Goal: Task Accomplishment & Management: Complete application form

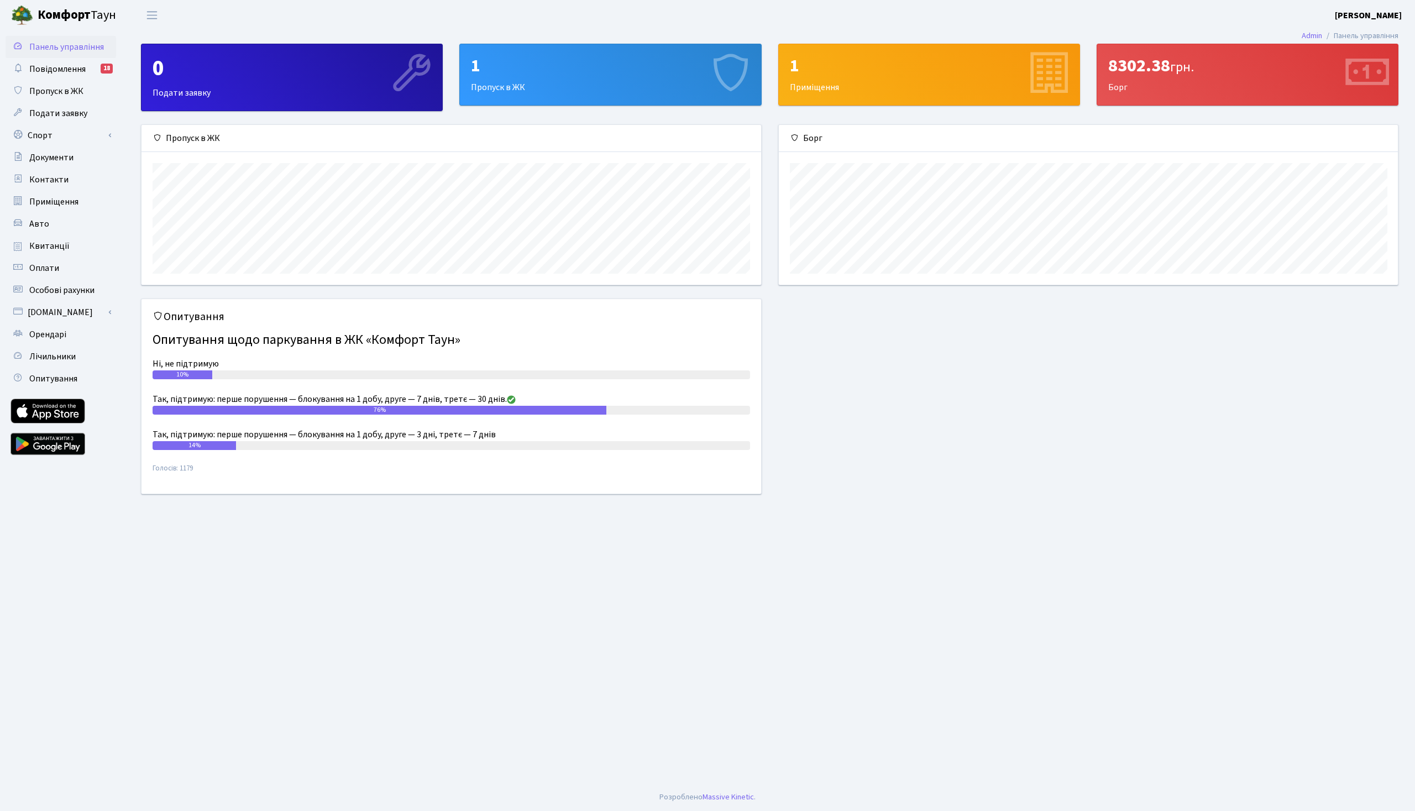
scroll to position [159, 619]
click at [61, 79] on link "Повідомлення 18" at bounding box center [61, 69] width 111 height 22
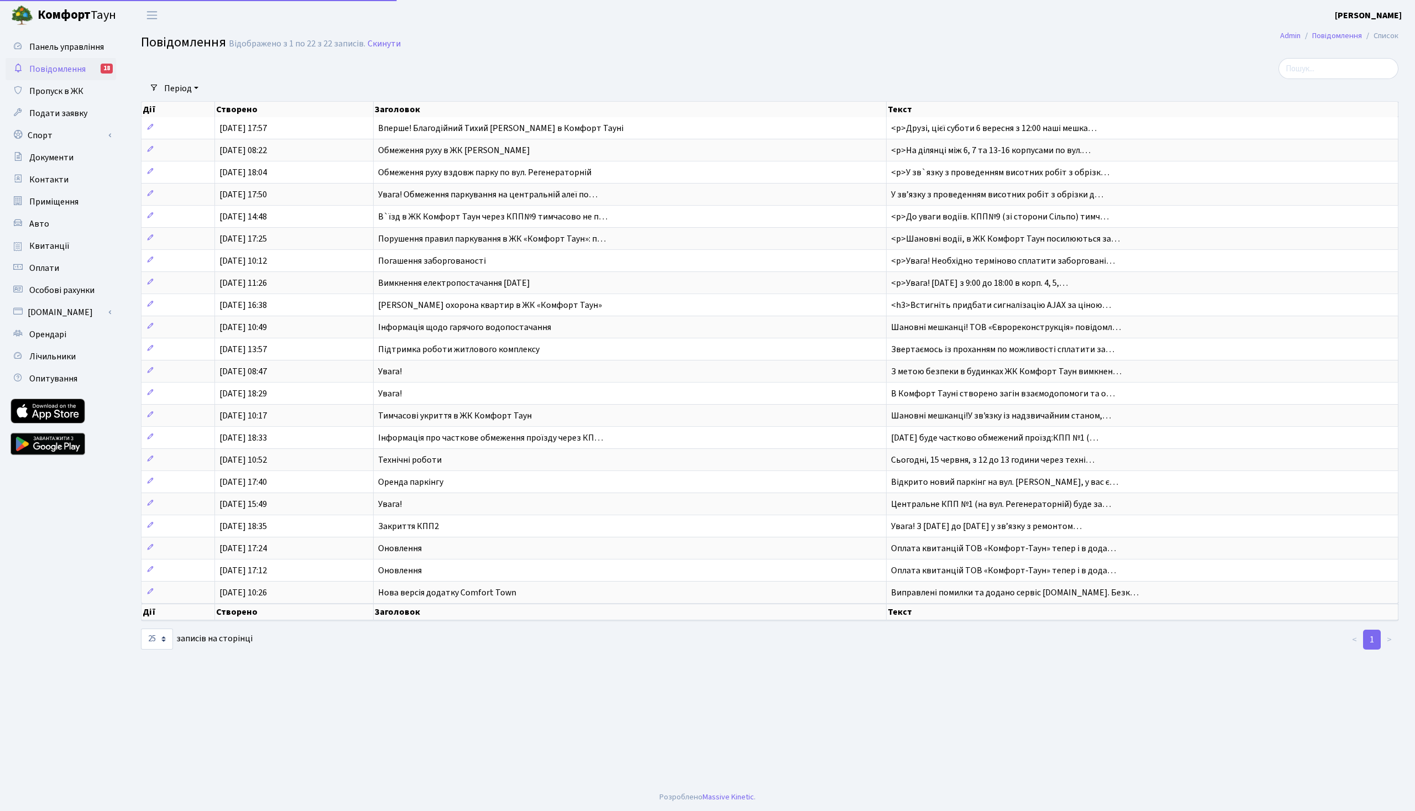
select select "25"
click at [42, 88] on span "Пропуск в ЖК" at bounding box center [56, 91] width 54 height 12
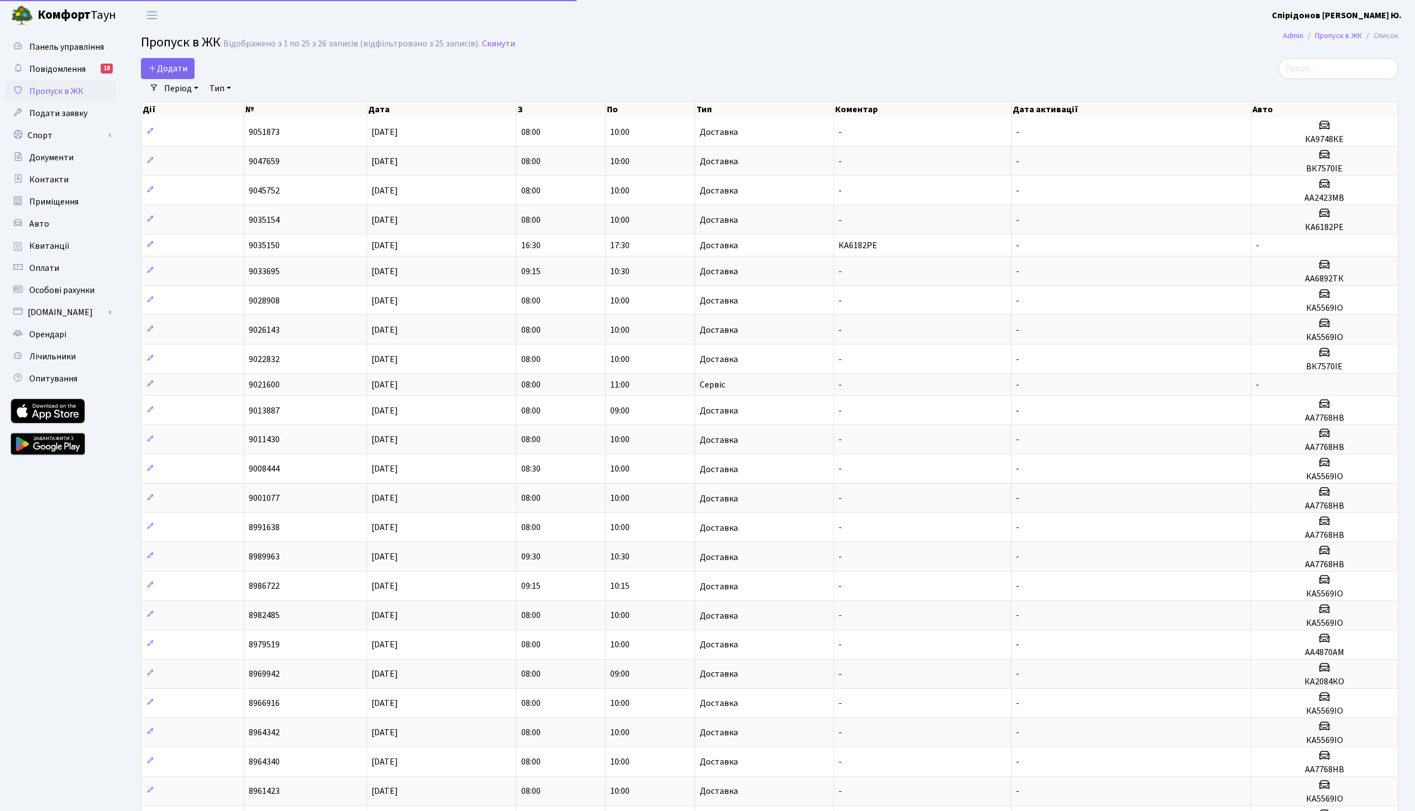
select select "25"
click at [158, 67] on span "Додати" at bounding box center [167, 68] width 39 height 12
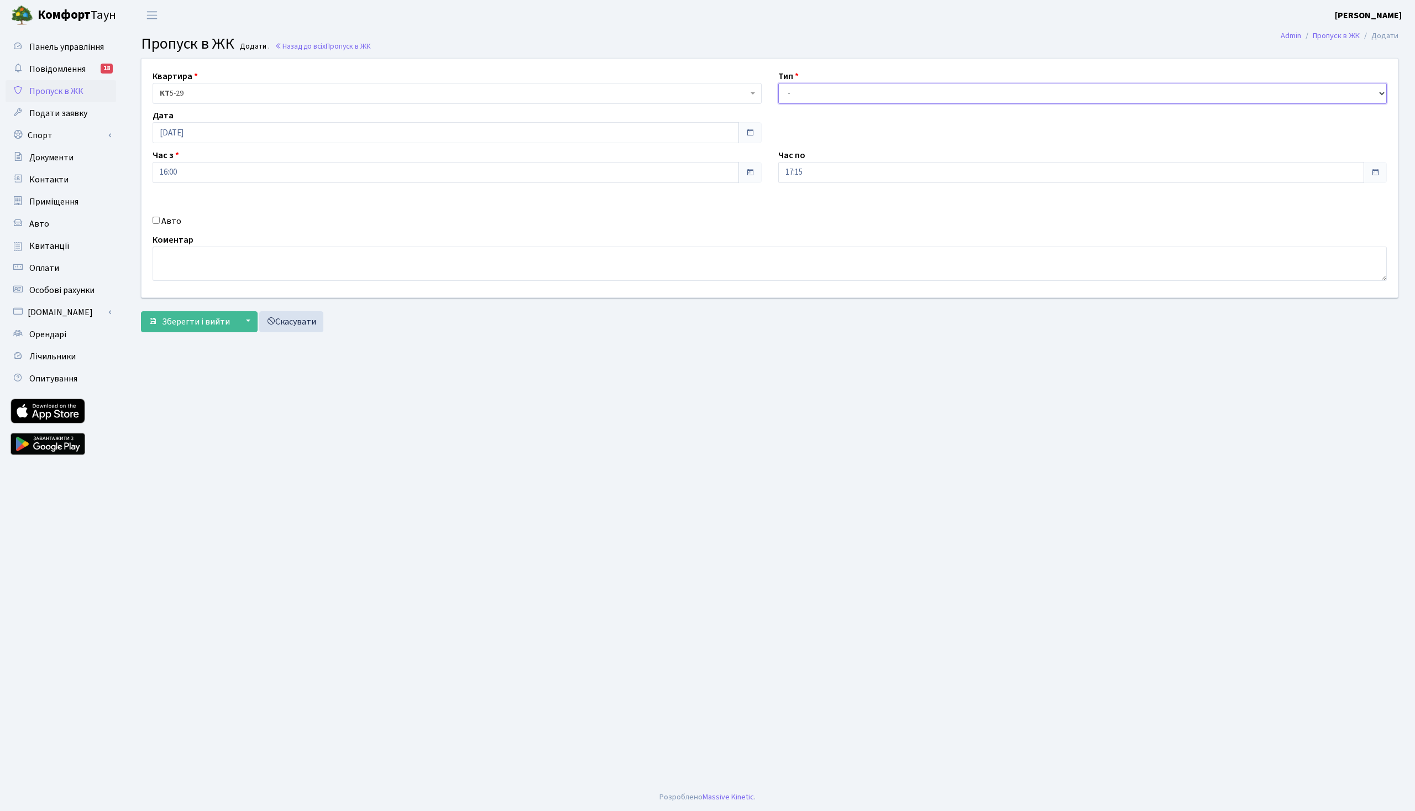
click at [778, 83] on select "- Доставка Таксі Гості Сервіс" at bounding box center [1082, 93] width 609 height 21
select select "1"
click option "Доставка" at bounding box center [0, 0] width 0 height 0
click at [205, 127] on input "[DATE]" at bounding box center [446, 132] width 586 height 21
click at [216, 201] on td "9" at bounding box center [213, 205] width 17 height 17
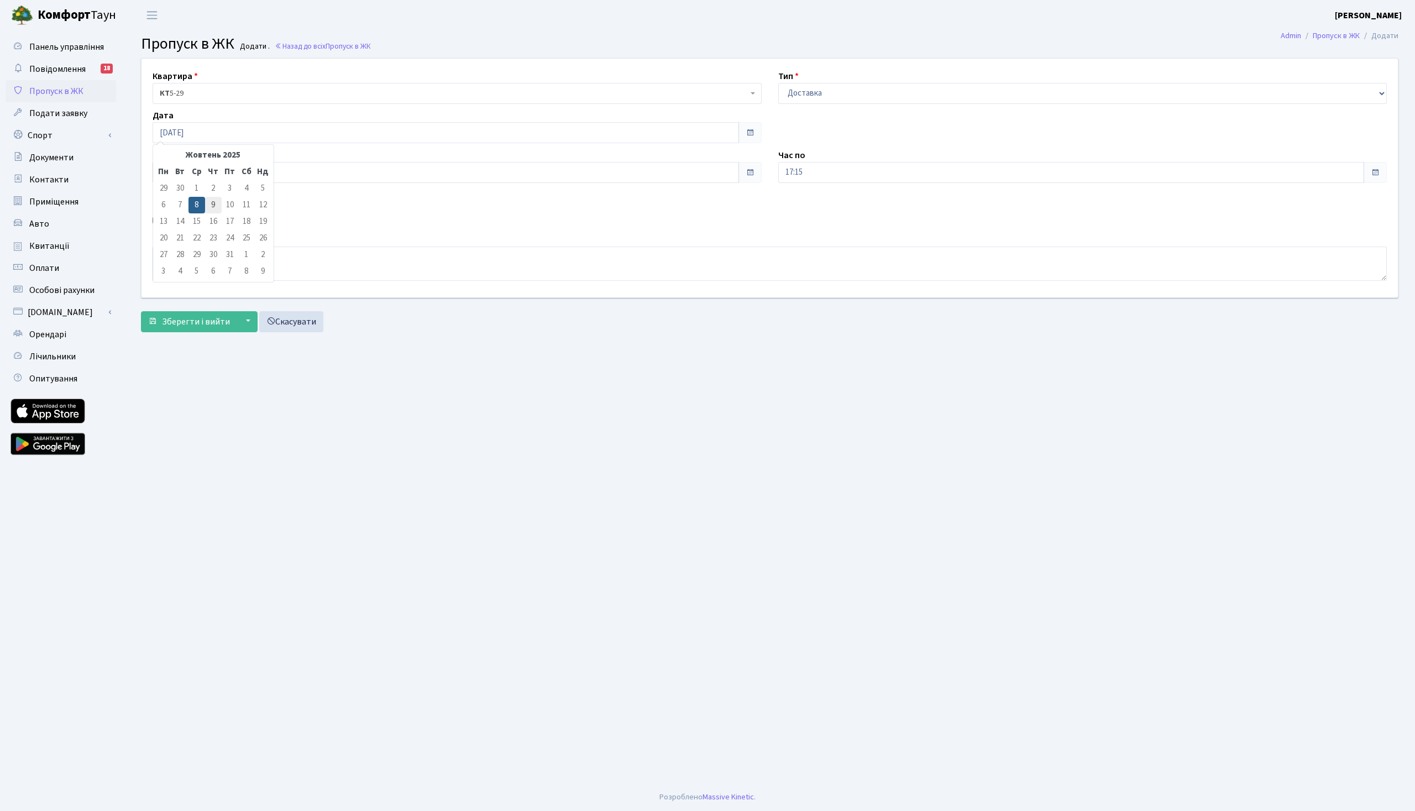
type input "[DATE]"
drag, startPoint x: 207, startPoint y: 166, endPoint x: 68, endPoint y: 159, distance: 138.9
click at [153, 162] on input "16:00" at bounding box center [446, 172] width 586 height 21
type input "08:00"
type input "10:00"
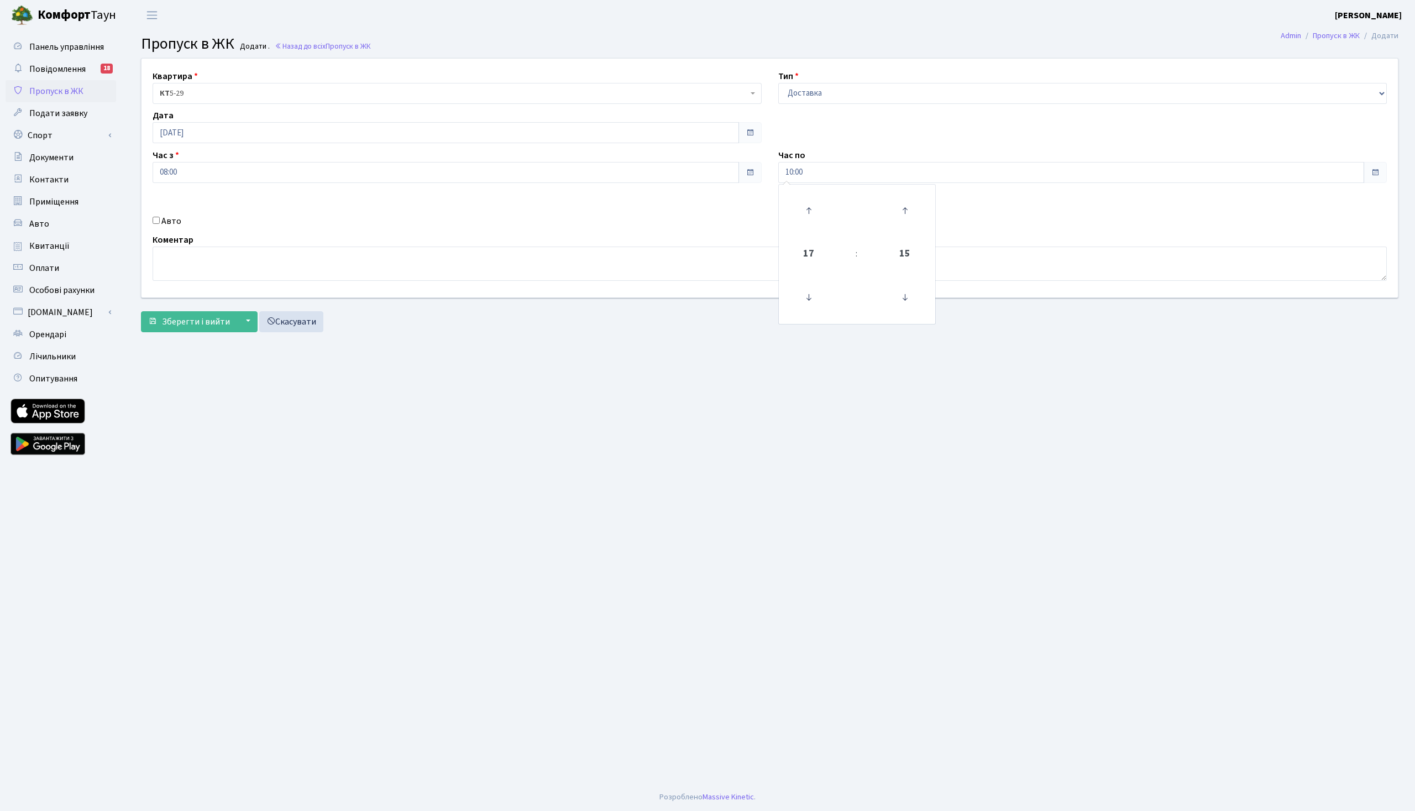
click at [450, 208] on div "Квартира <b>КТ</b>&nbsp;&nbsp;&nbsp;&nbsp;5-29 КТ 5-29 Тип - Доставка Таксі Гос…" at bounding box center [769, 178] width 1273 height 239
click at [160, 229] on div "Квартира <b>КТ</b>&nbsp;&nbsp;&nbsp;&nbsp;5-29 КТ 5-29 Тип - Доставка Таксі Гос…" at bounding box center [769, 178] width 1273 height 239
click at [163, 219] on label "Авто" at bounding box center [171, 220] width 20 height 13
click at [160, 219] on input "Авто" at bounding box center [156, 220] width 7 height 7
checkbox input "true"
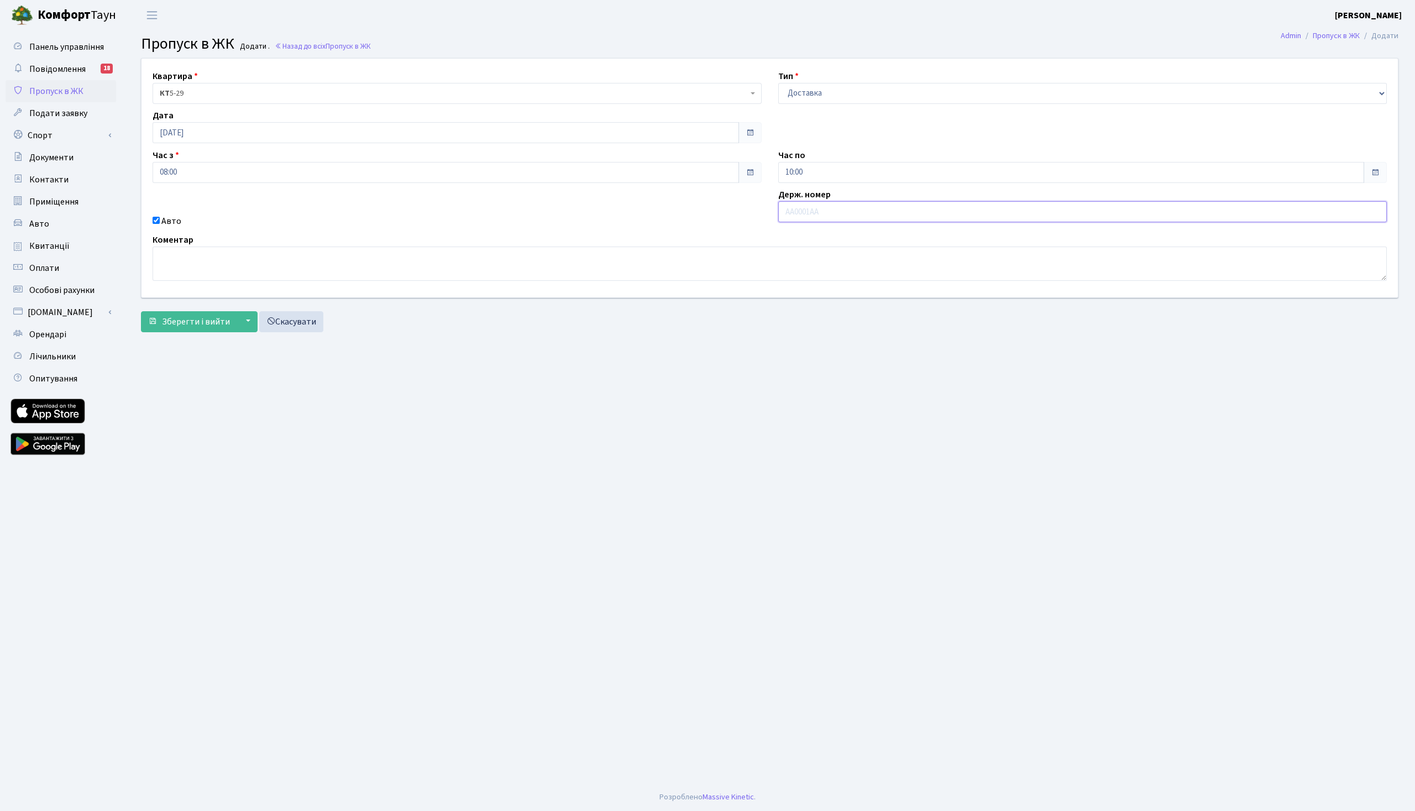
paste input "КА6182РЕ"
type input "КА6182РЕ"
click at [554, 359] on main "Admin Пропуск в ЖК Додати Пропуск в ЖК Додати . Назад до всіх Пропуск в ЖК Квар…" at bounding box center [769, 406] width 1291 height 753
drag, startPoint x: 169, startPoint y: 318, endPoint x: 258, endPoint y: 302, distance: 90.4
click at [172, 317] on span "Зберегти і вийти" at bounding box center [196, 322] width 68 height 12
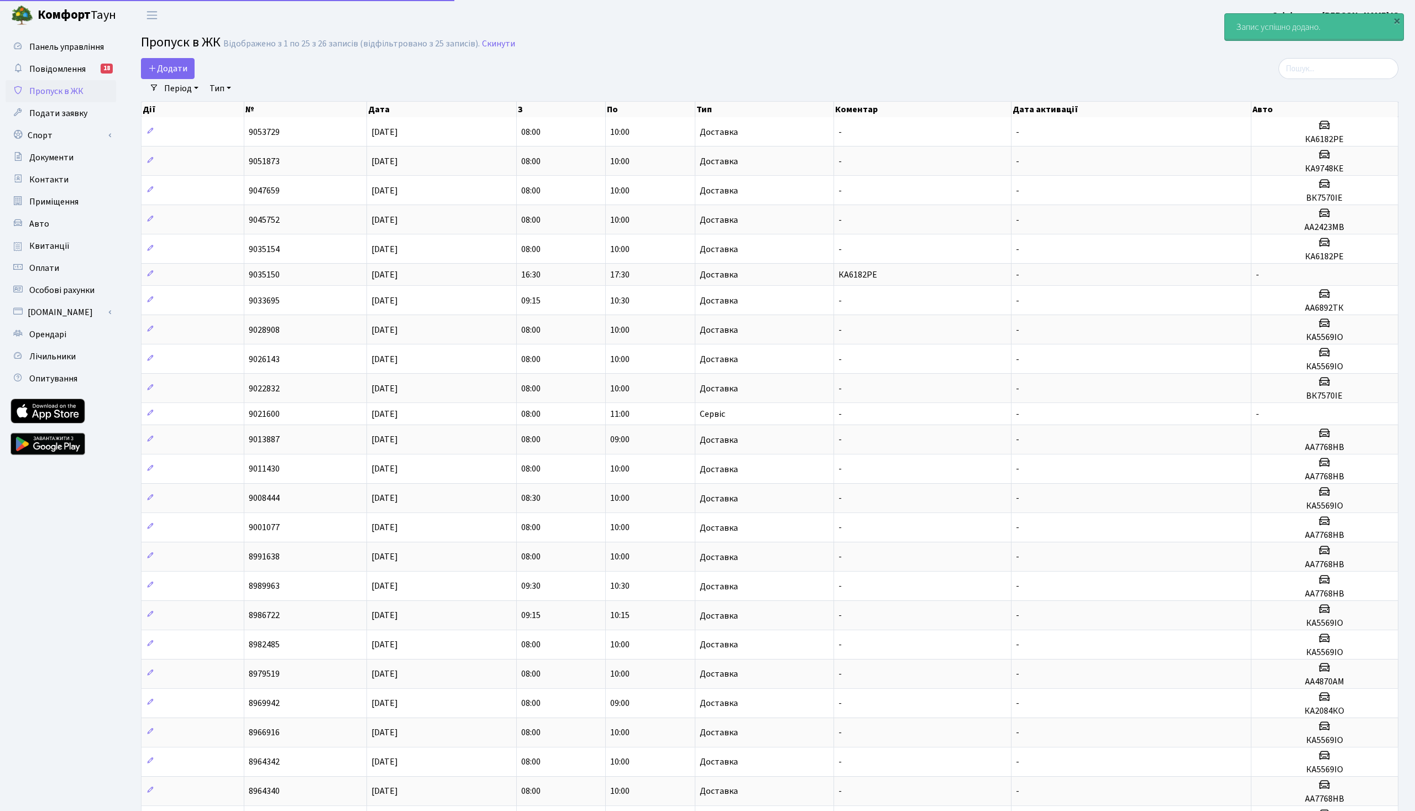
select select "25"
